Goal: Find specific page/section: Find specific page/section

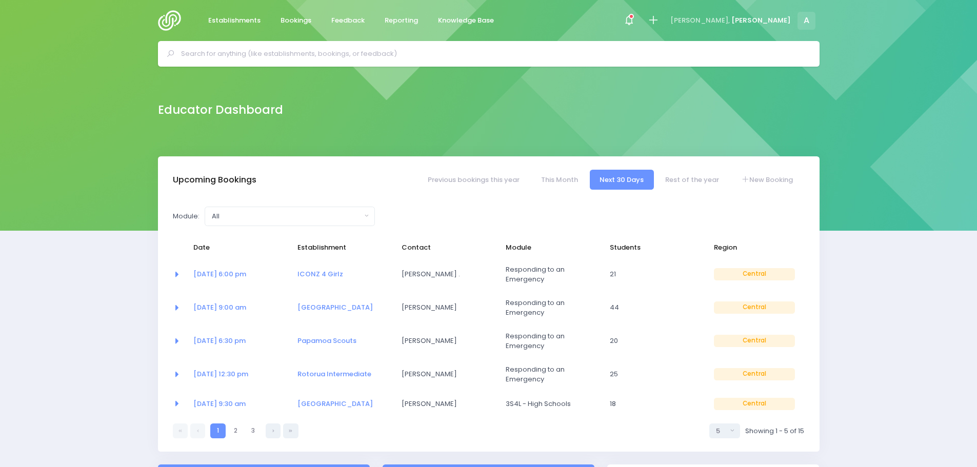
select select "5"
click at [250, 16] on span "Establishments" at bounding box center [234, 20] width 52 height 10
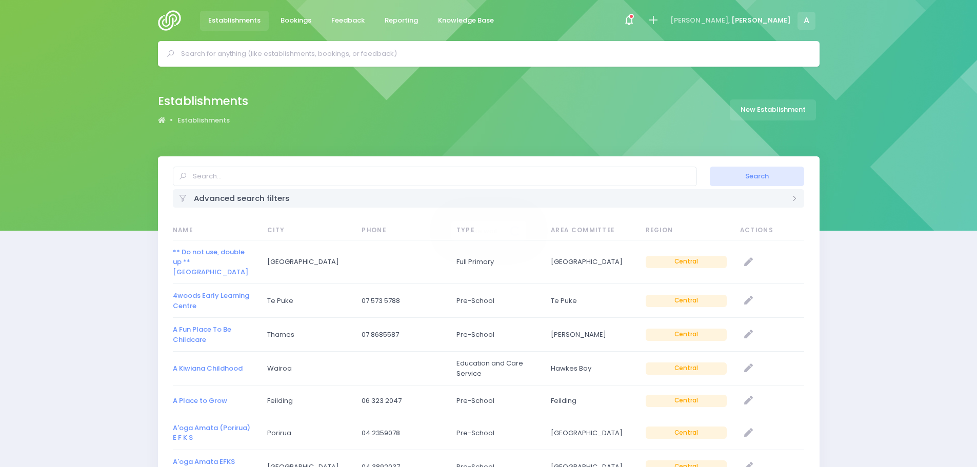
select select "20"
click at [220, 171] on input "text" at bounding box center [435, 176] width 524 height 19
type input "Busy Bees Ngongotaha3"
click at [710, 167] on button "Search" at bounding box center [757, 176] width 94 height 19
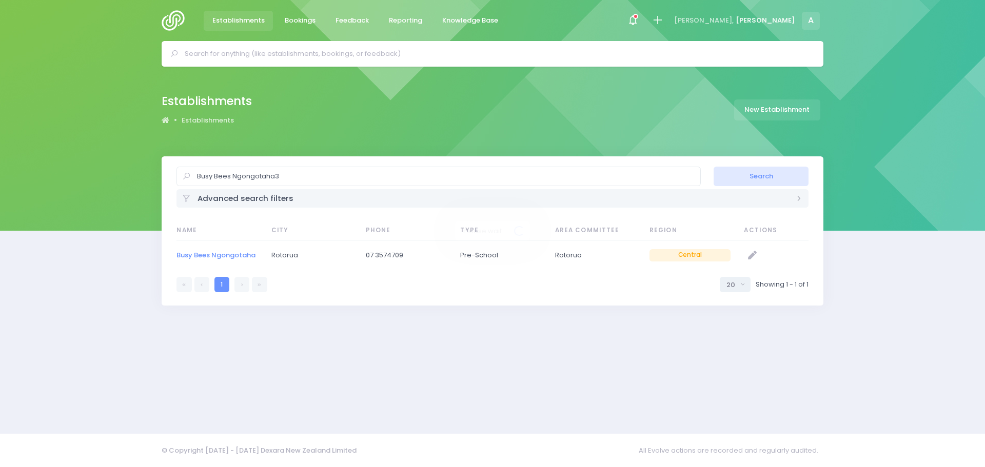
select select "20"
click at [251, 252] on link "Busy Bees Ngongotaha" at bounding box center [215, 255] width 79 height 10
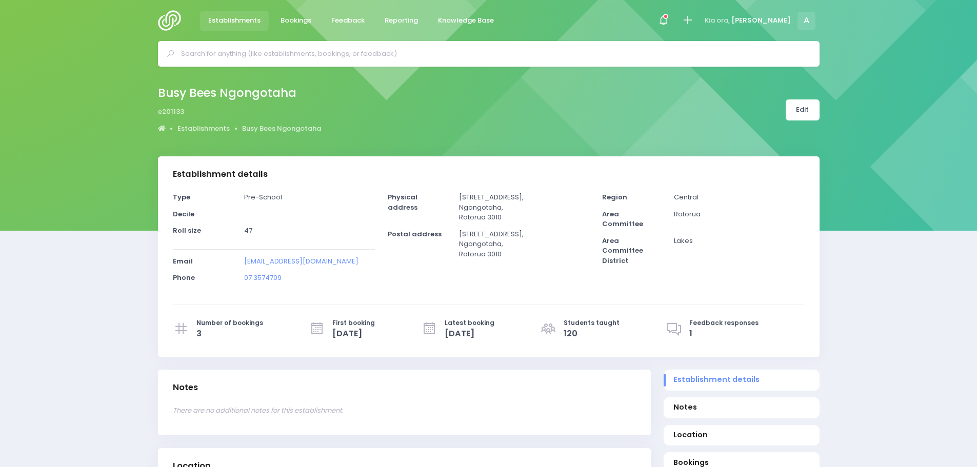
select select "5"
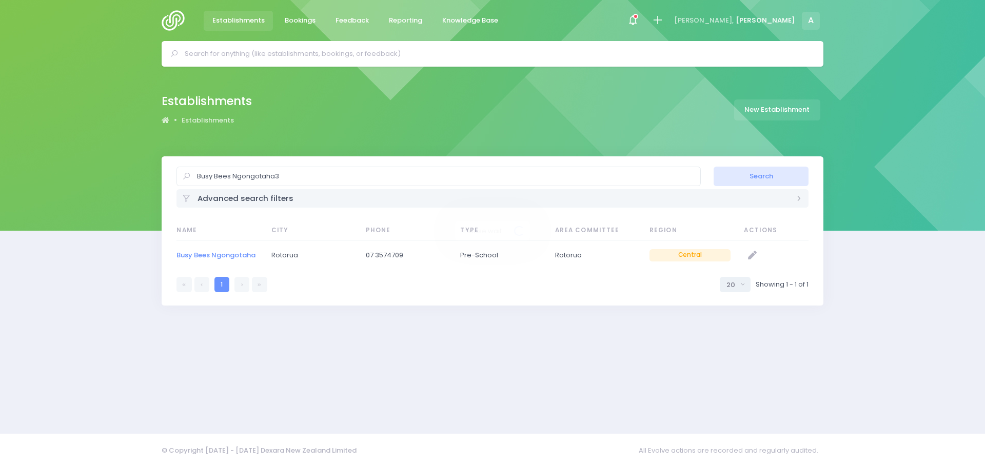
select select "20"
click at [284, 173] on input "Busy Bees Ngongotaha3" at bounding box center [438, 176] width 524 height 19
type input "Busy Bees mangakakahi"
click at [714, 167] on button "Search" at bounding box center [761, 176] width 94 height 19
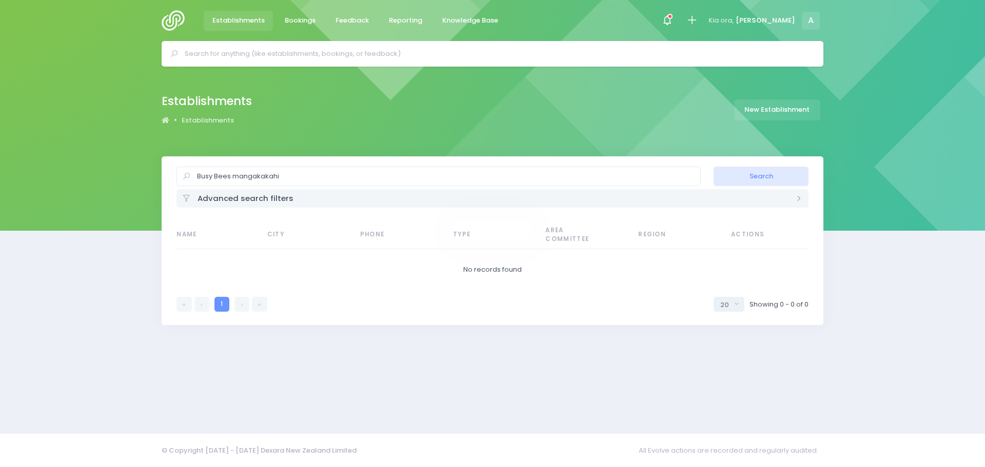
select select "20"
drag, startPoint x: 303, startPoint y: 176, endPoint x: 191, endPoint y: 171, distance: 112.0
click at [191, 171] on div "Busy Bees mangakakahi" at bounding box center [438, 176] width 524 height 19
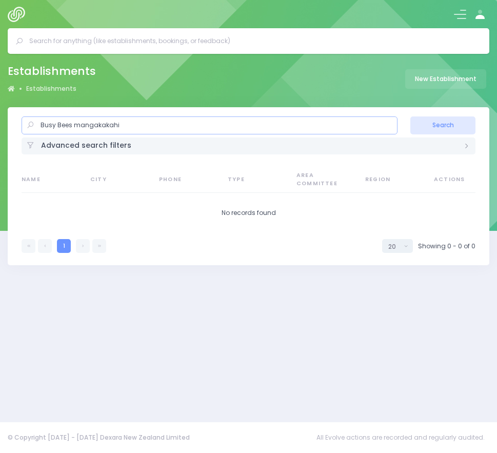
click at [124, 125] on input "Busy Bees mangakakahi" at bounding box center [210, 125] width 376 height 18
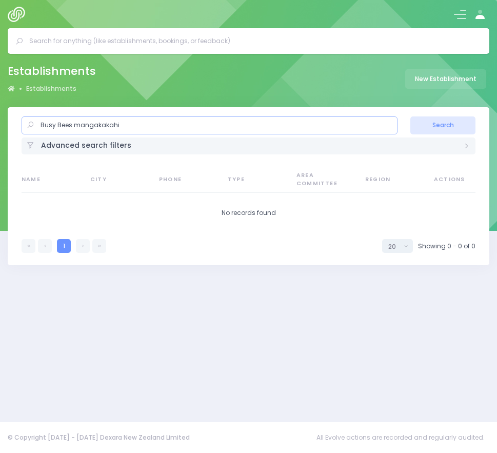
paste input "16 Lisa Cres"
type input "16 Lisa Cres"
click at [410, 116] on button "Search" at bounding box center [442, 125] width 65 height 18
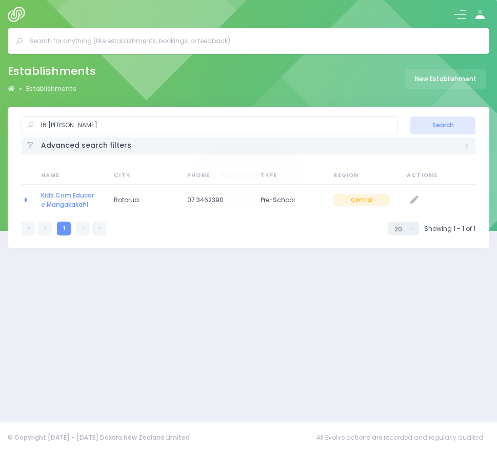
select select "20"
click at [65, 195] on link "Kids.Com.Educare Mangakakahi" at bounding box center [67, 200] width 53 height 18
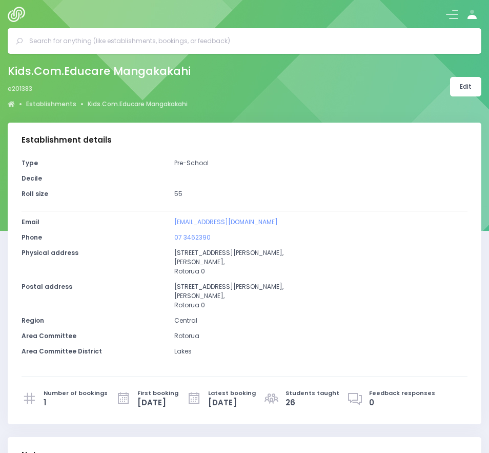
select select "5"
click at [11, 16] on img at bounding box center [19, 14] width 22 height 15
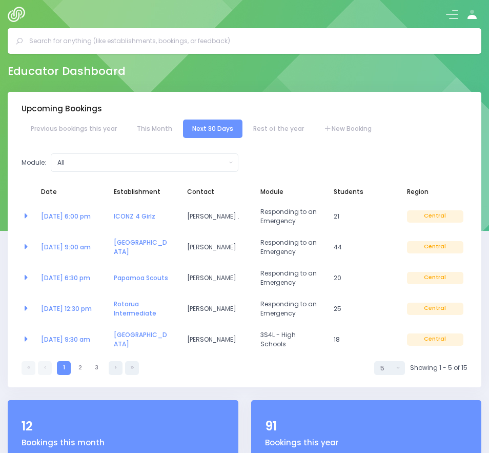
select select "5"
click at [454, 19] on button at bounding box center [452, 14] width 12 height 12
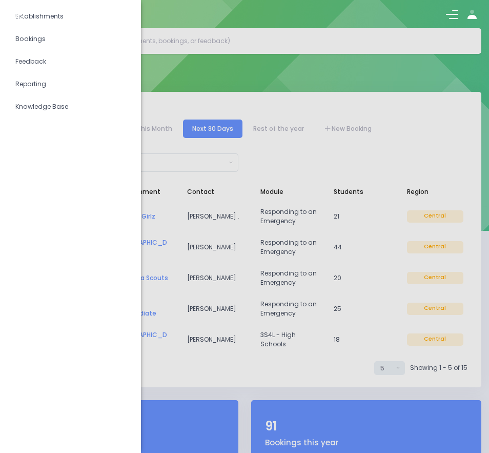
click at [62, 20] on div at bounding box center [244, 14] width 489 height 28
click at [53, 36] on span "Bookings" at bounding box center [70, 38] width 110 height 13
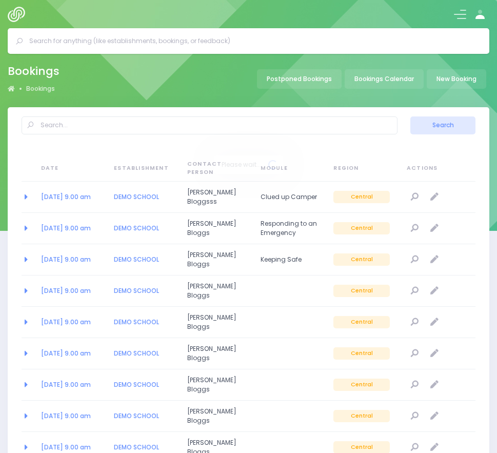
select select "20"
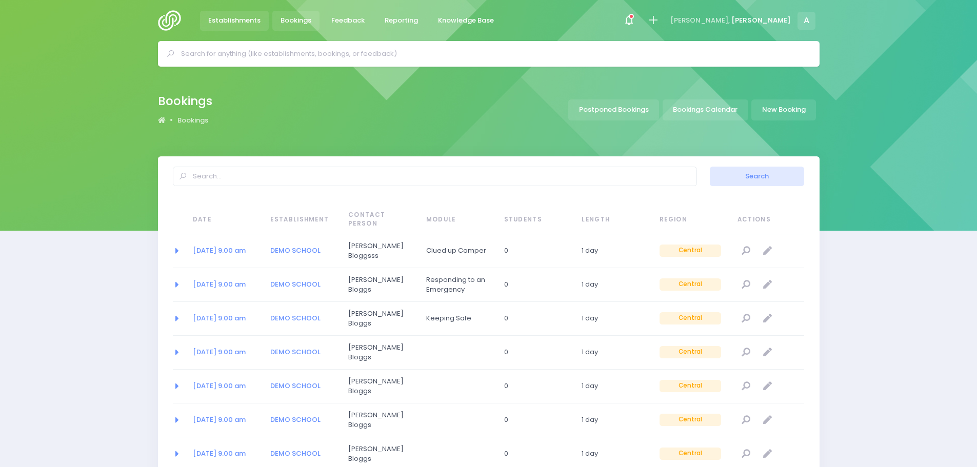
click at [246, 18] on span "Establishments" at bounding box center [234, 20] width 52 height 10
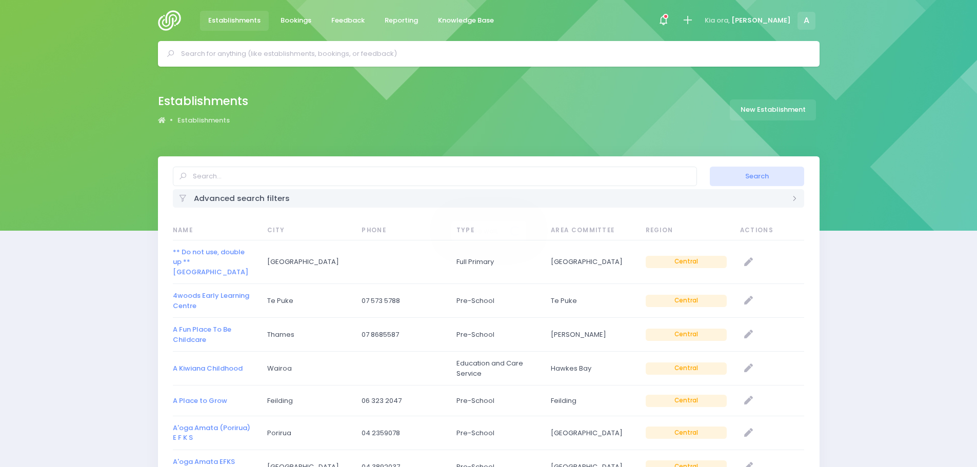
select select "20"
drag, startPoint x: 0, startPoint y: 0, endPoint x: 223, endPoint y: 175, distance: 283.5
click at [223, 175] on input "text" at bounding box center [435, 176] width 524 height 19
paste input "2 Flack Street"
type input "2 Flack Street"
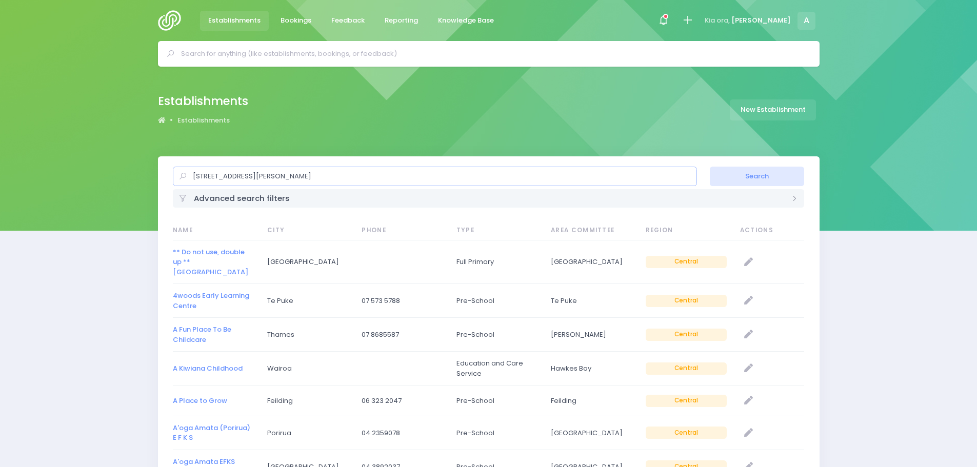
click at [710, 167] on button "Search" at bounding box center [757, 176] width 94 height 19
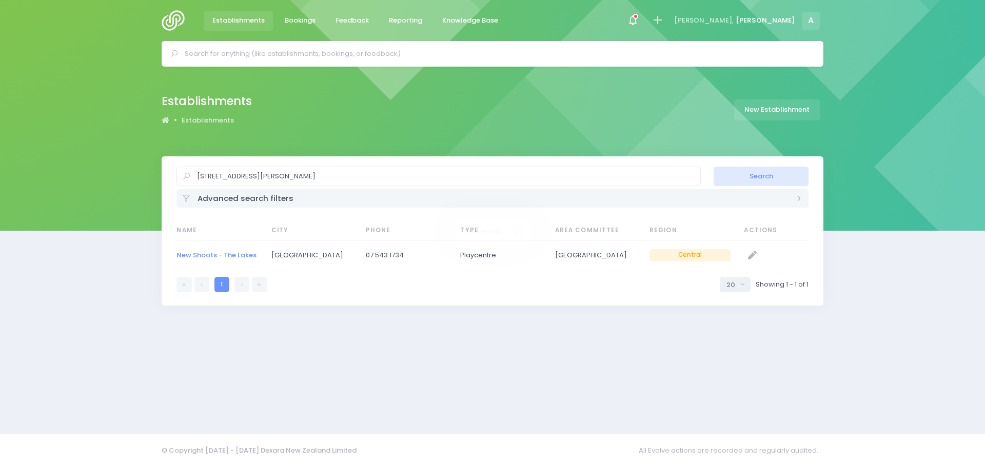
select select "20"
click at [204, 253] on link "New Shoots - The Lakes" at bounding box center [216, 255] width 80 height 10
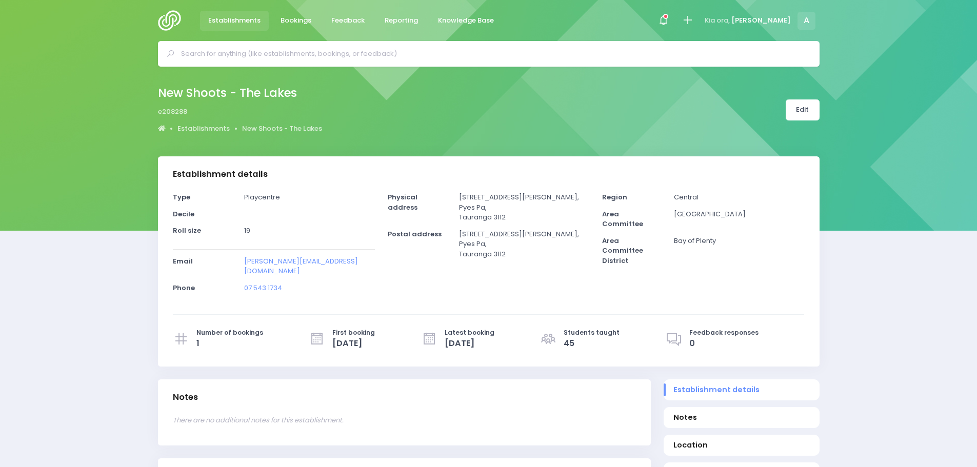
select select "5"
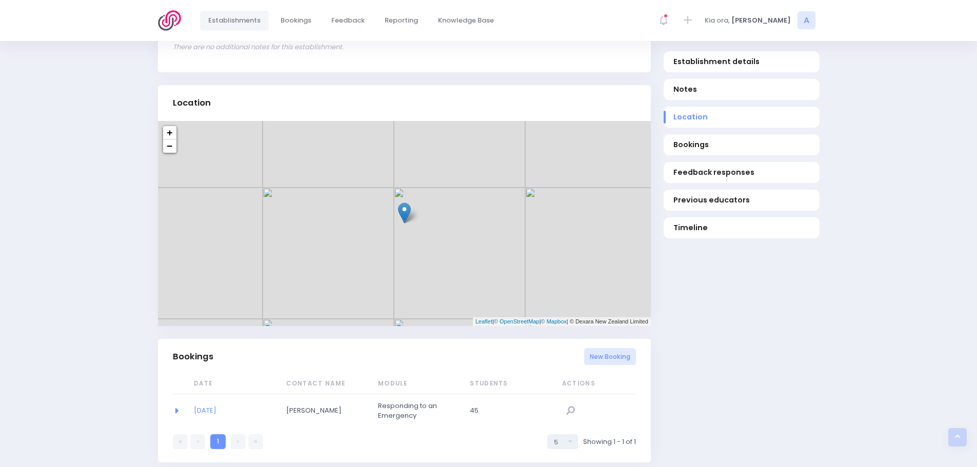
scroll to position [410, 0]
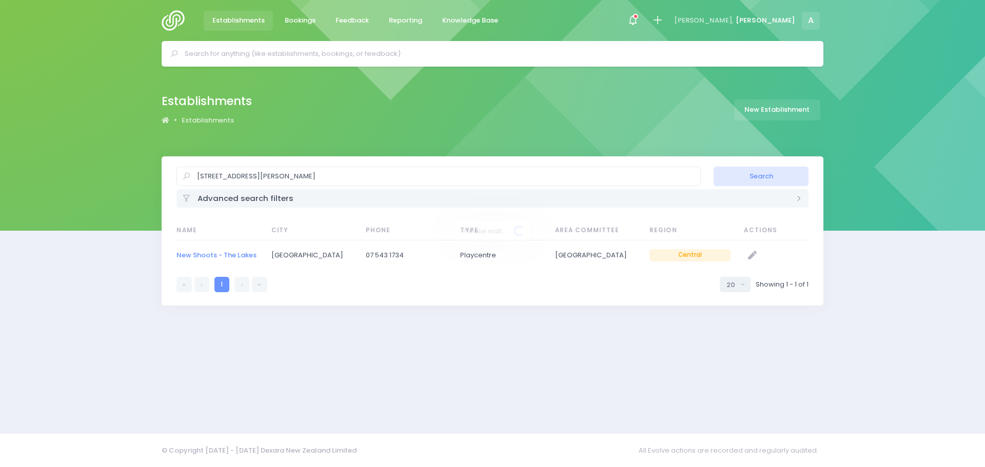
select select "20"
drag, startPoint x: 260, startPoint y: 185, endPoint x: 187, endPoint y: 174, distance: 73.7
click at [187, 174] on div "2 Flack Street" at bounding box center [438, 176] width 524 height 19
paste input "[STREET_ADDRESS]"
type input "[STREET_ADDRESS]"
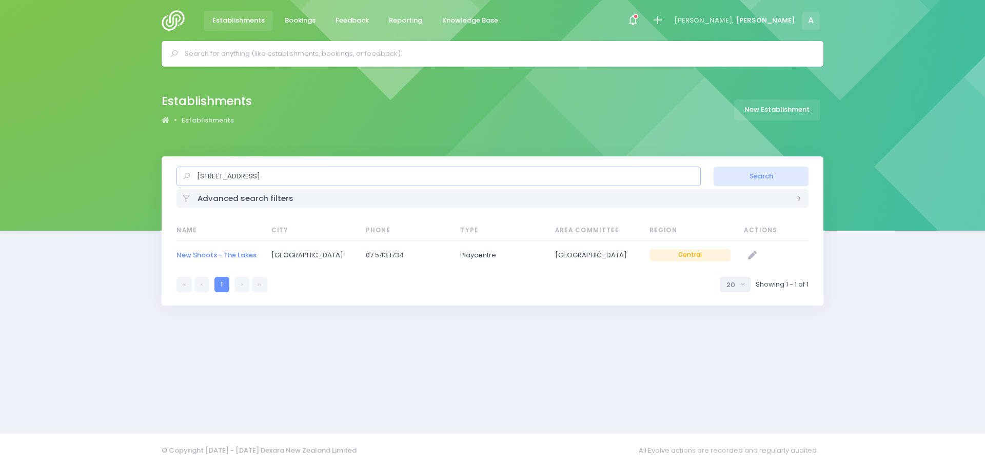
click at [714, 167] on button "Search" at bounding box center [761, 176] width 94 height 19
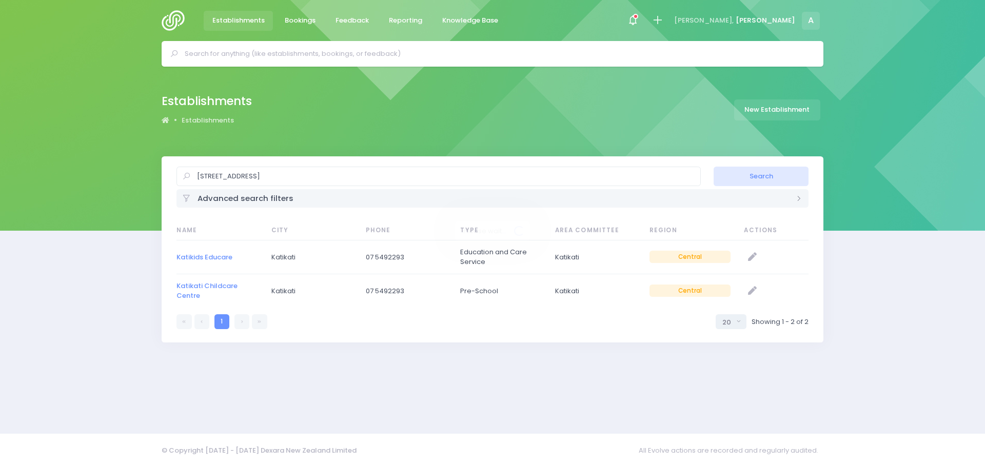
select select "20"
click at [212, 254] on link "Katikids Educare" at bounding box center [204, 257] width 56 height 10
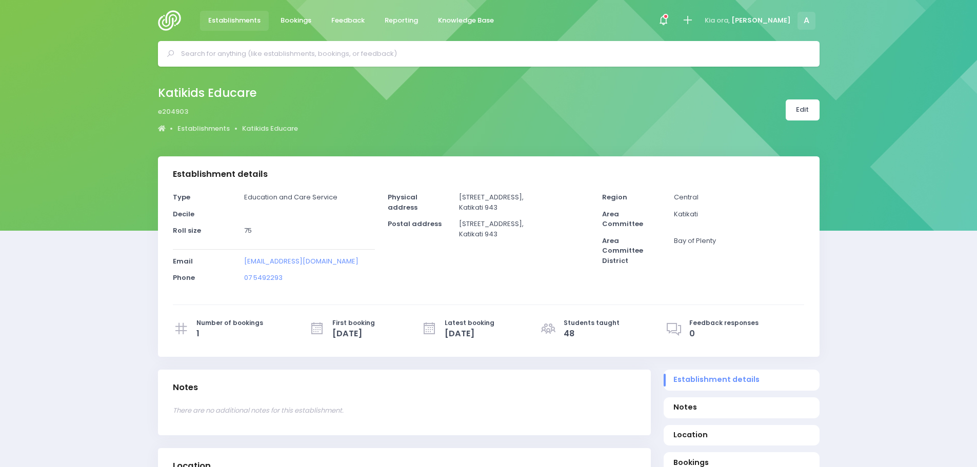
select select "5"
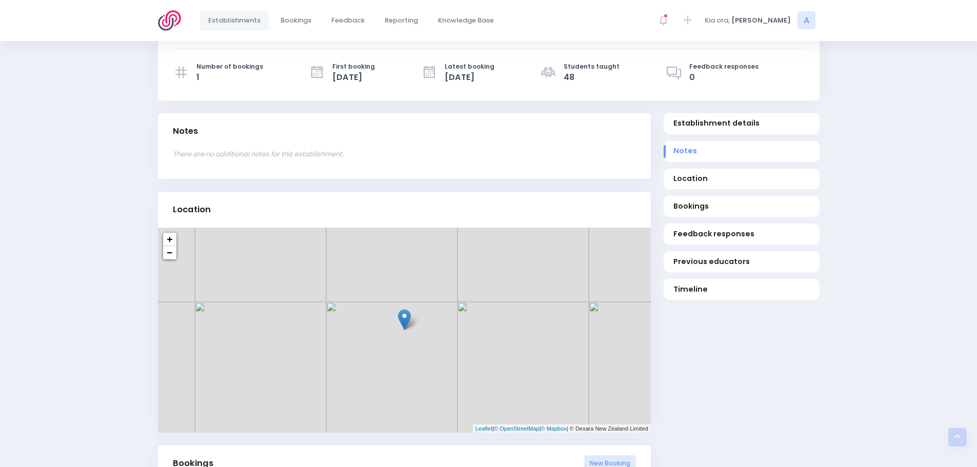
scroll to position [410, 0]
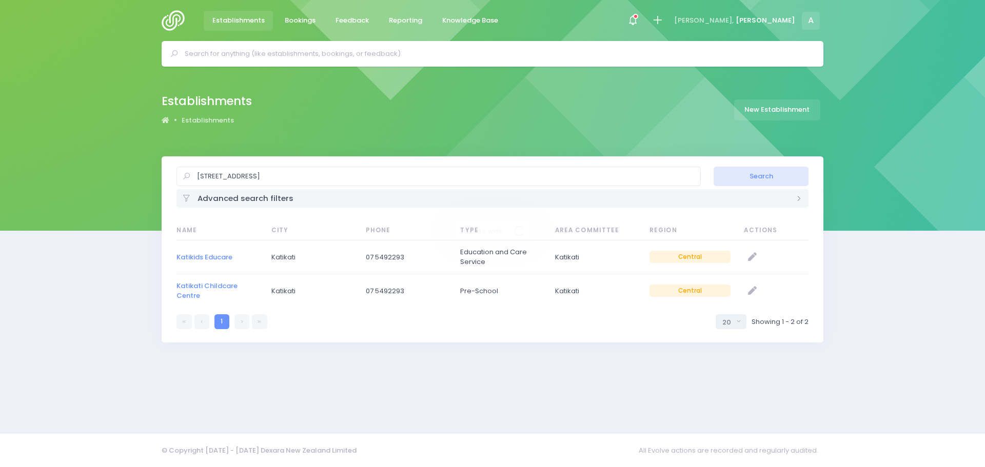
select select "20"
click at [196, 283] on link "Katikati Childcare Centre" at bounding box center [206, 291] width 61 height 20
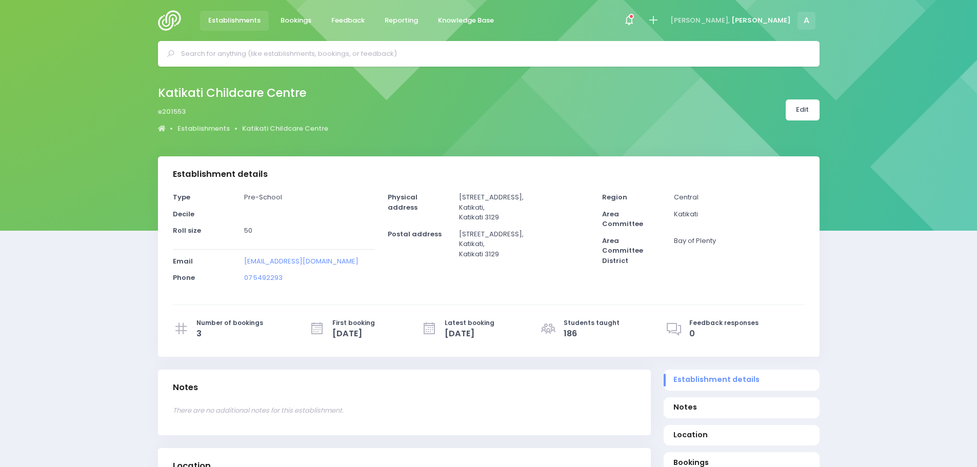
select select "5"
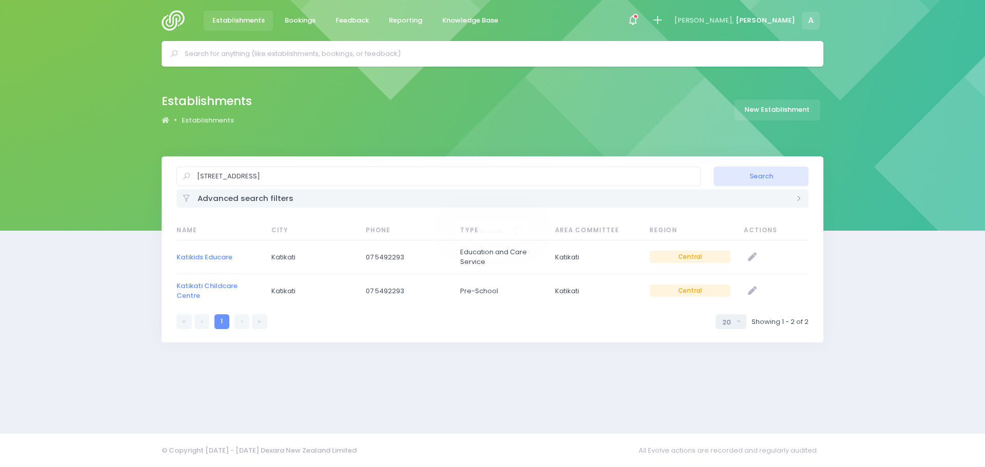
select select "20"
click at [176, 21] on img at bounding box center [176, 20] width 29 height 21
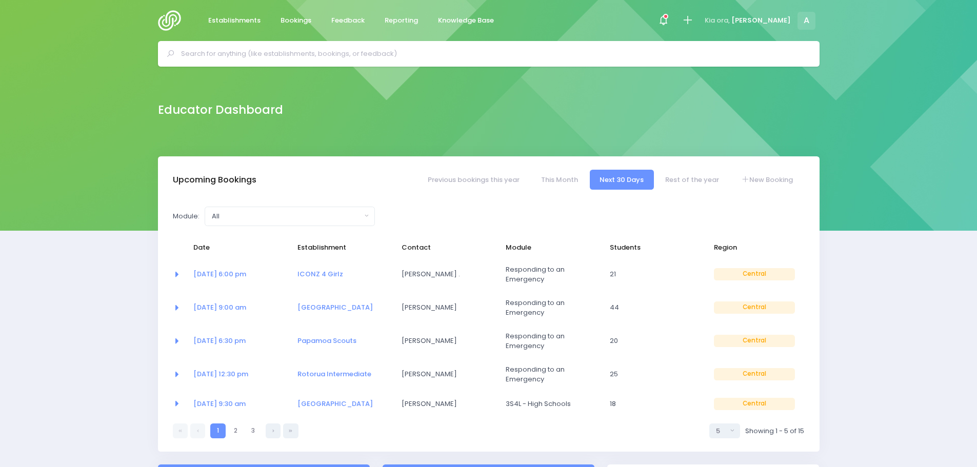
select select "5"
